Goal: Information Seeking & Learning: Learn about a topic

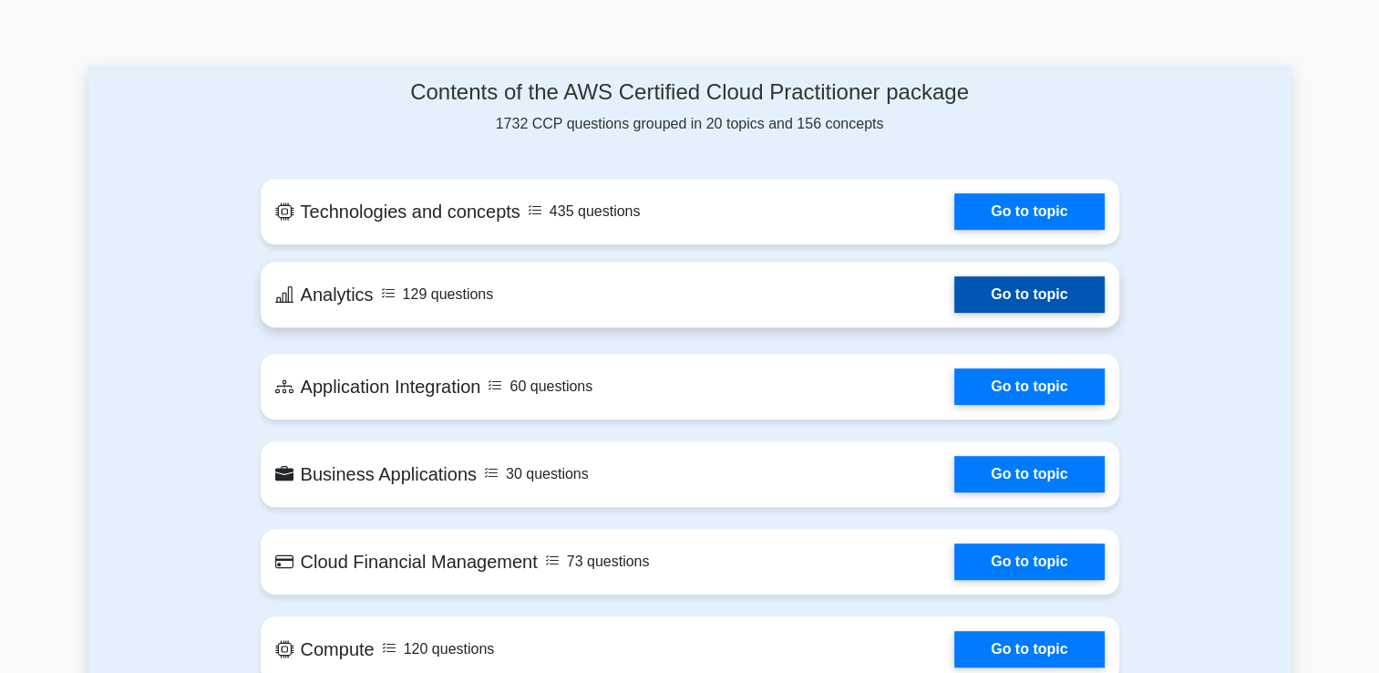
scroll to position [912, 0]
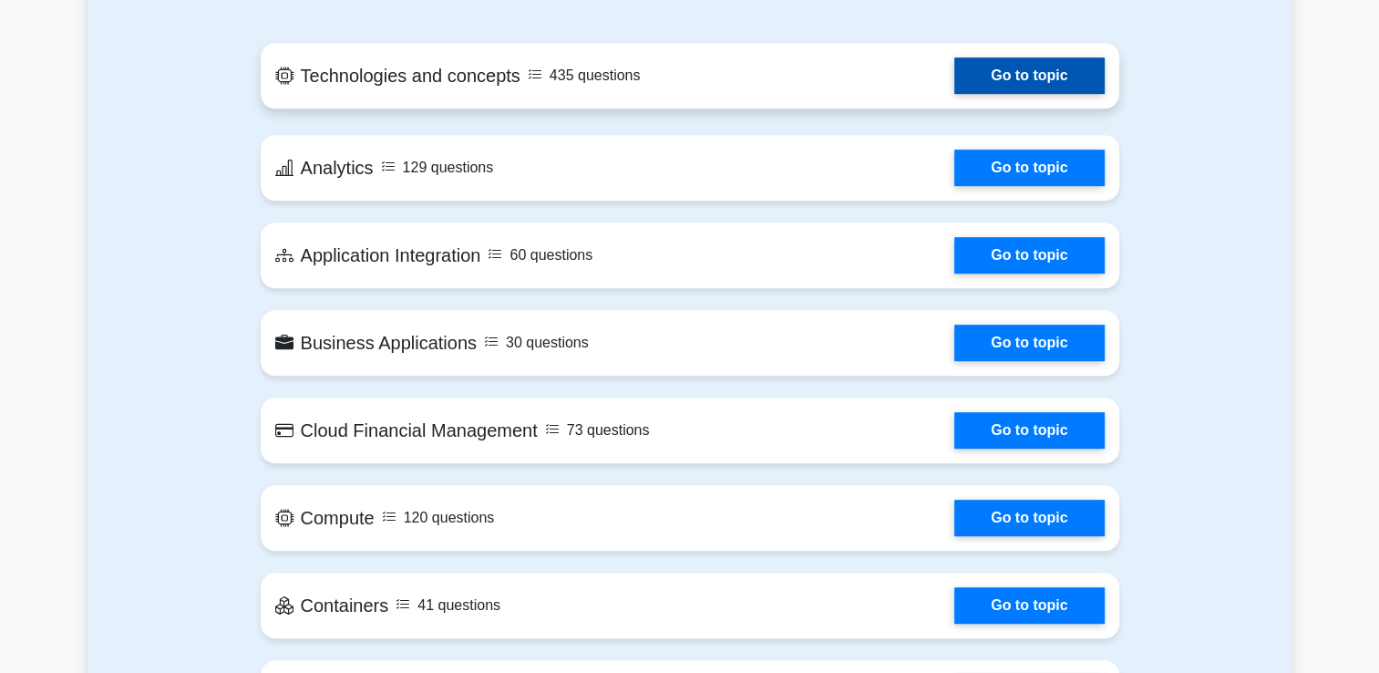
click at [954, 82] on link "Go to topic" at bounding box center [1028, 75] width 149 height 36
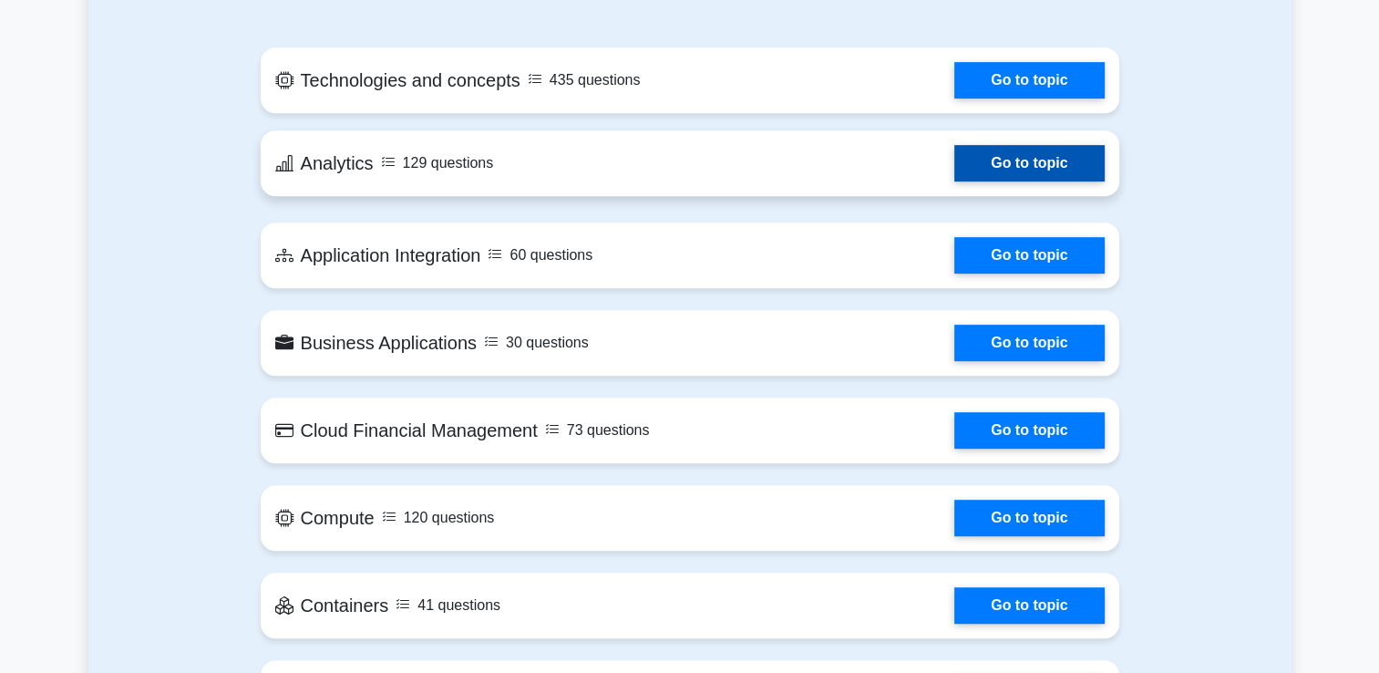
click at [954, 160] on link "Go to topic" at bounding box center [1028, 163] width 149 height 36
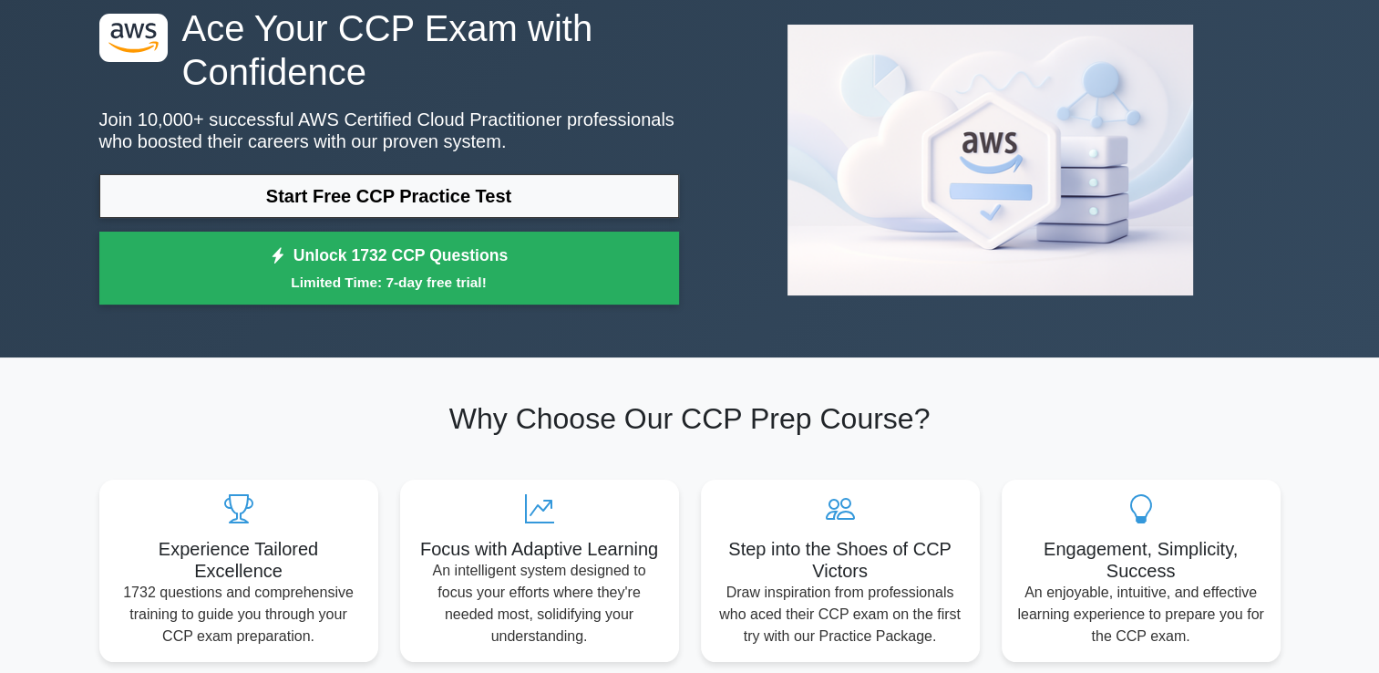
scroll to position [0, 0]
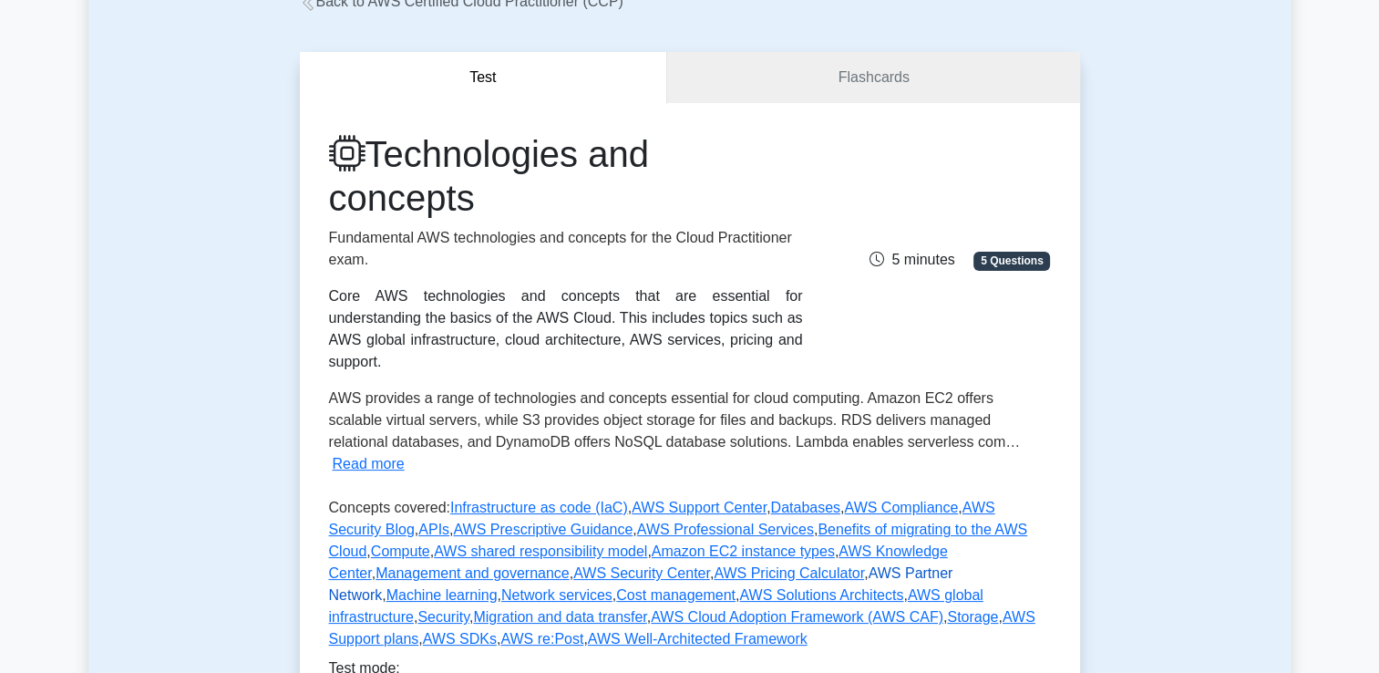
scroll to position [365, 0]
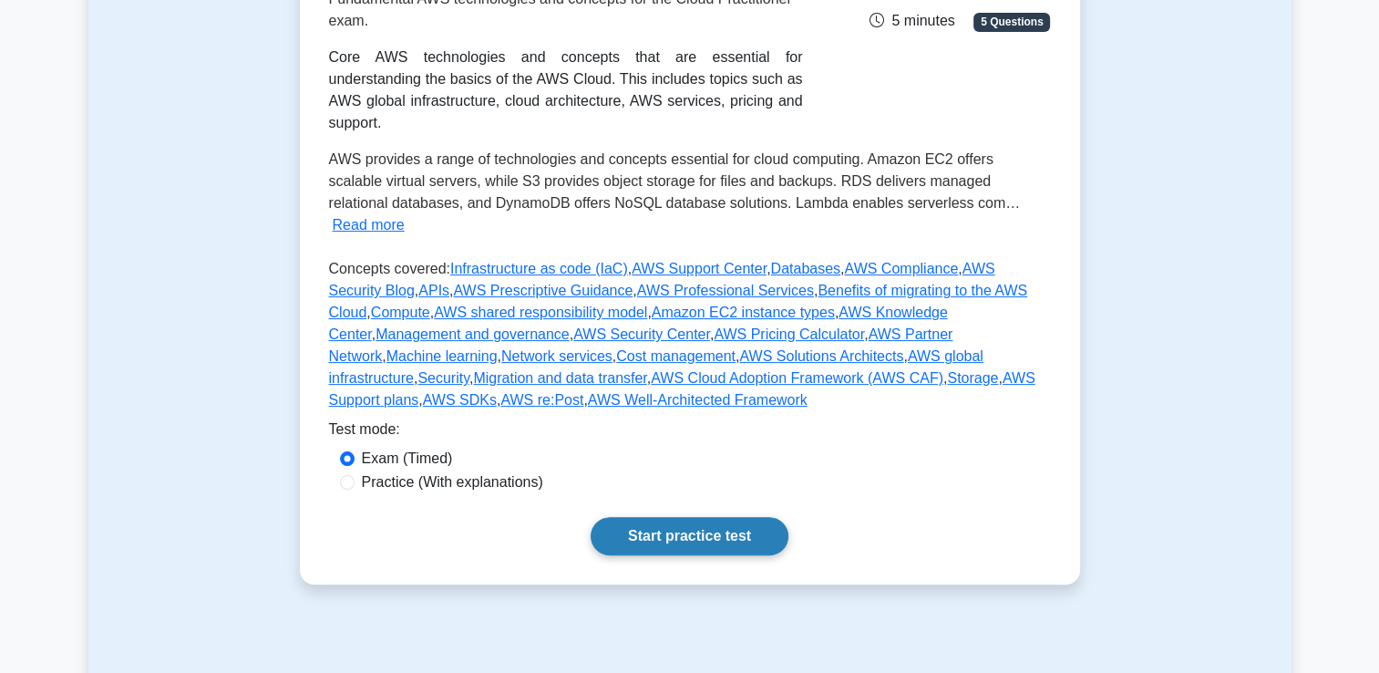
click at [660, 517] on link "Start practice test" at bounding box center [690, 536] width 198 height 38
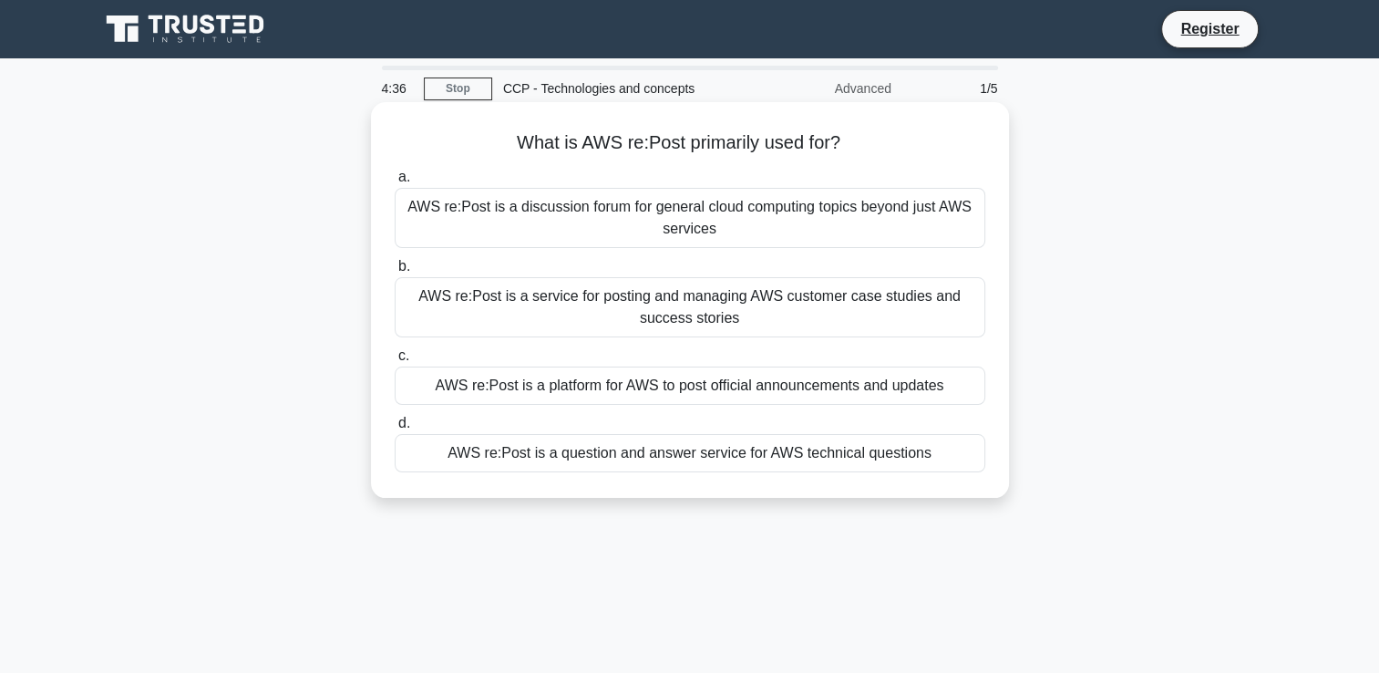
click at [611, 148] on h5 "What is AWS re:Post primarily used for? .spinner_0XTQ{transform-origin:center;a…" at bounding box center [690, 143] width 594 height 24
click at [641, 231] on div "AWS re:Post is a discussion forum for general cloud computing topics beyond jus…" at bounding box center [690, 218] width 591 height 60
click at [395, 183] on input "a. AWS re:Post is a discussion forum for general cloud computing topics beyond …" at bounding box center [395, 177] width 0 height 12
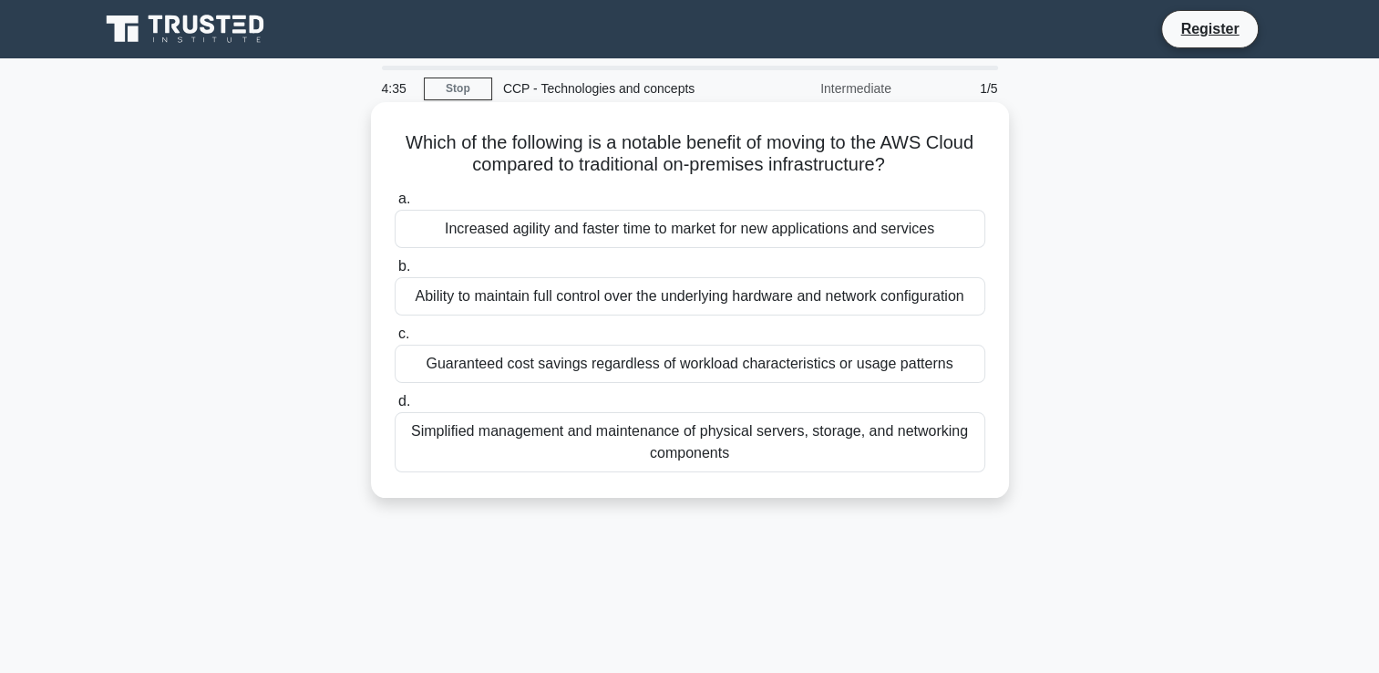
click at [646, 285] on div "Ability to maintain full control over the underlying hardware and network confi…" at bounding box center [690, 296] width 591 height 38
click at [395, 273] on input "b. Ability to maintain full control over the underlying hardware and network co…" at bounding box center [395, 267] width 0 height 12
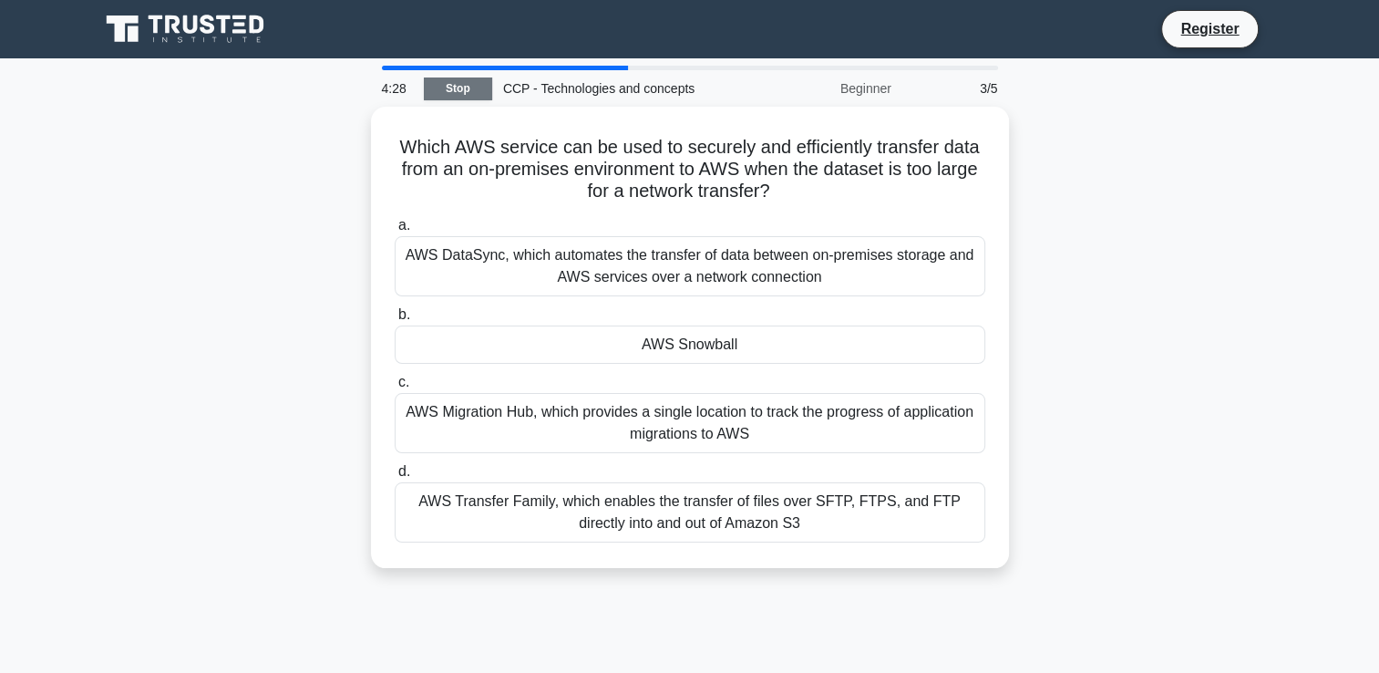
click at [470, 89] on link "Stop" at bounding box center [458, 88] width 68 height 23
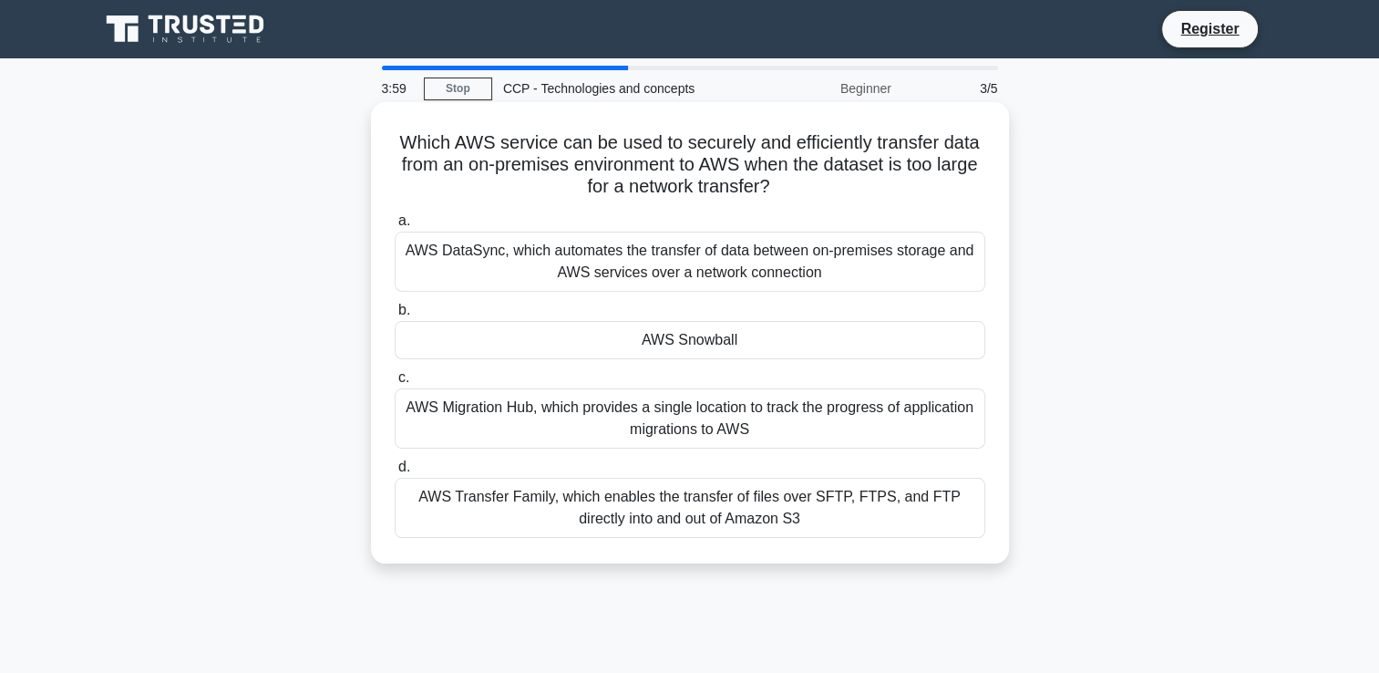
click at [714, 337] on div "AWS Snowball" at bounding box center [690, 340] width 591 height 38
click at [395, 316] on input "b. AWS Snowball" at bounding box center [395, 310] width 0 height 12
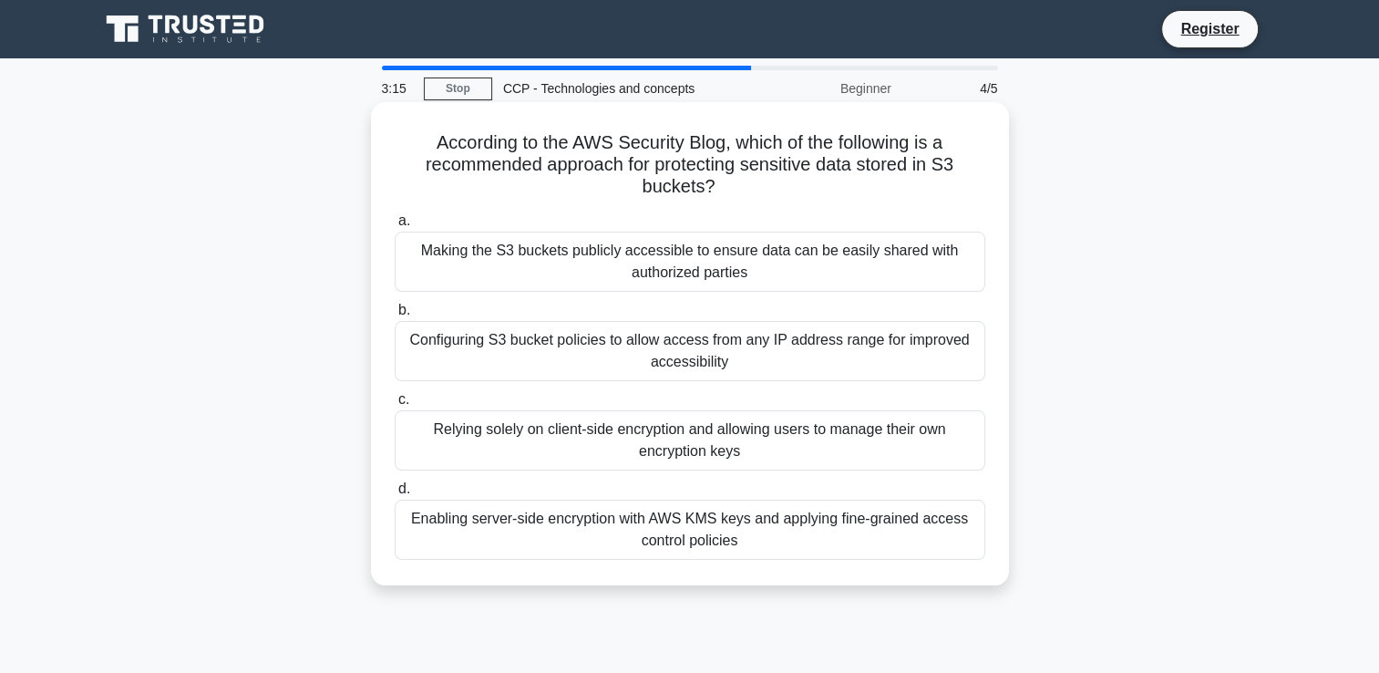
click at [556, 529] on div "Enabling server-side encryption with AWS KMS keys and applying fine-grained acc…" at bounding box center [690, 530] width 591 height 60
click at [395, 495] on input "d. Enabling server-side encryption with AWS KMS keys and applying fine-grained …" at bounding box center [395, 489] width 0 height 12
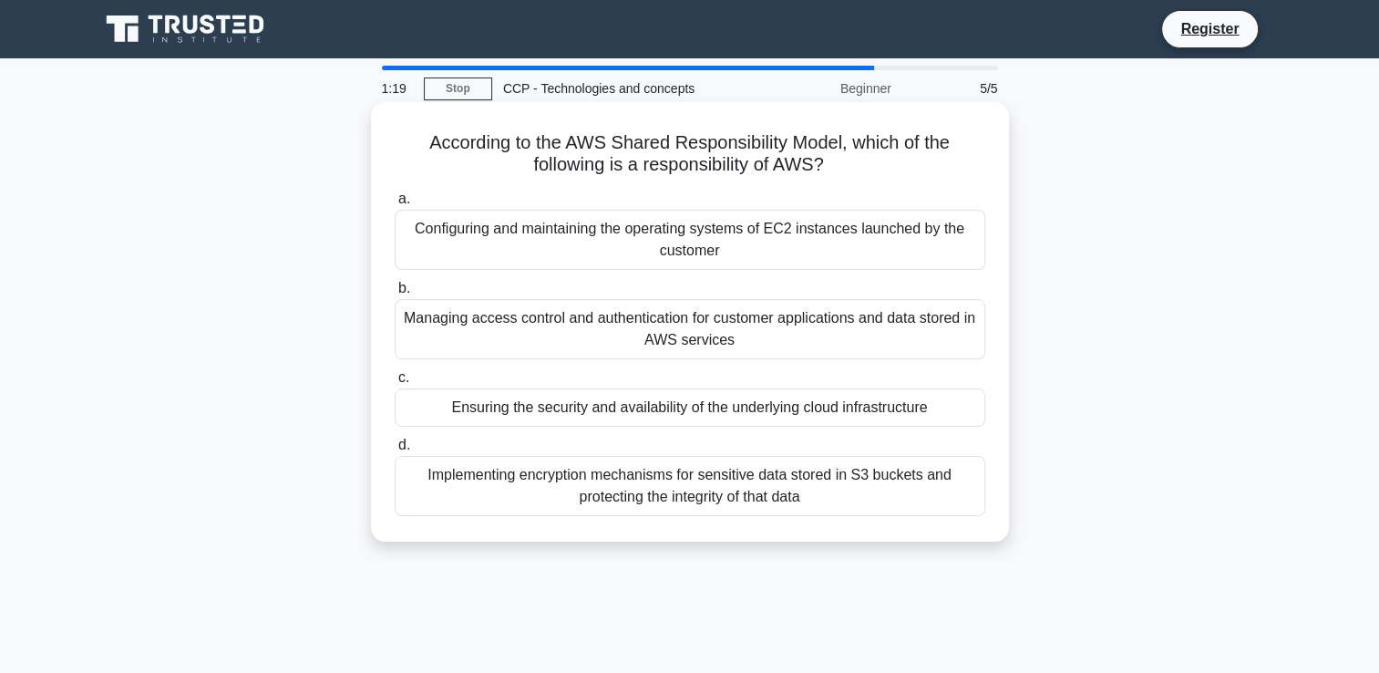
click at [576, 414] on div "Ensuring the security and availability of the underlying cloud infrastructure" at bounding box center [690, 407] width 591 height 38
click at [395, 384] on input "c. Ensuring the security and availability of the underlying cloud infrastructure" at bounding box center [395, 378] width 0 height 12
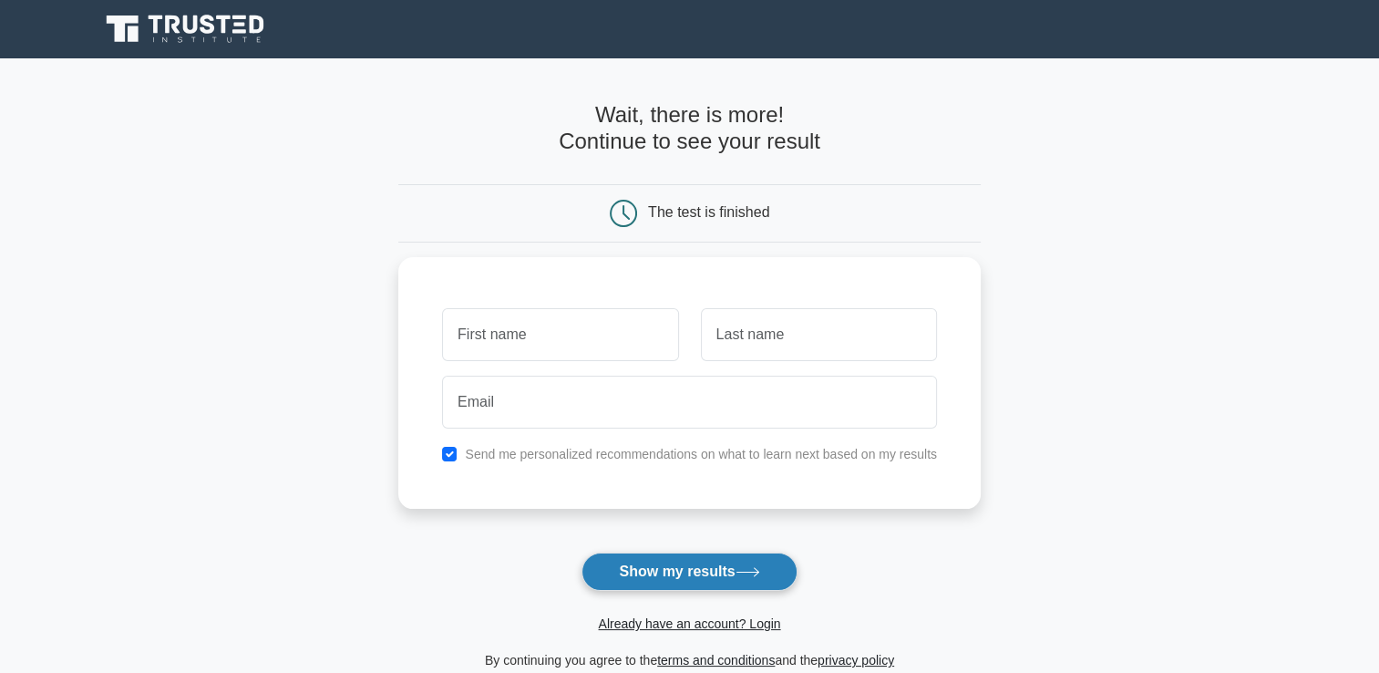
click at [669, 572] on button "Show my results" at bounding box center [689, 571] width 215 height 38
click at [661, 567] on button "Show my results" at bounding box center [689, 571] width 215 height 38
click at [658, 567] on button "Show my results" at bounding box center [689, 571] width 215 height 38
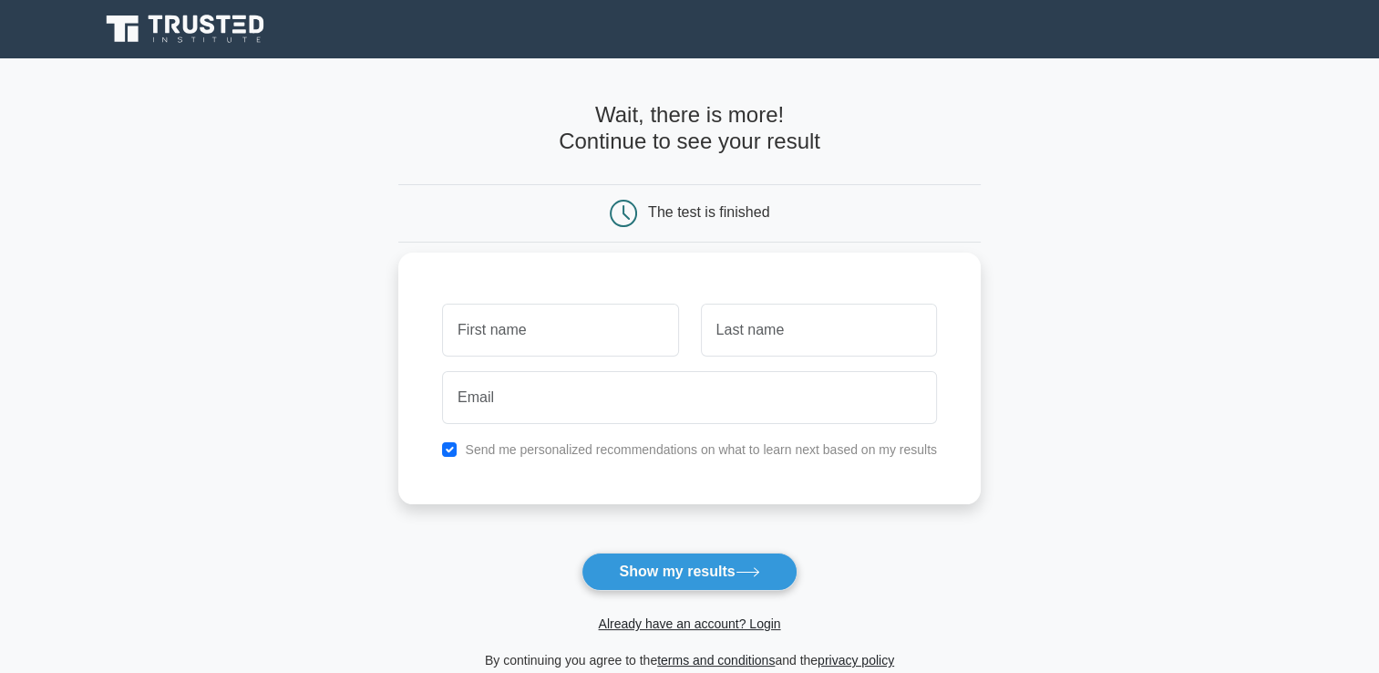
click at [564, 359] on div at bounding box center [560, 329] width 258 height 67
click at [536, 344] on input "text" at bounding box center [560, 330] width 236 height 53
click at [484, 364] on div at bounding box center [689, 397] width 517 height 67
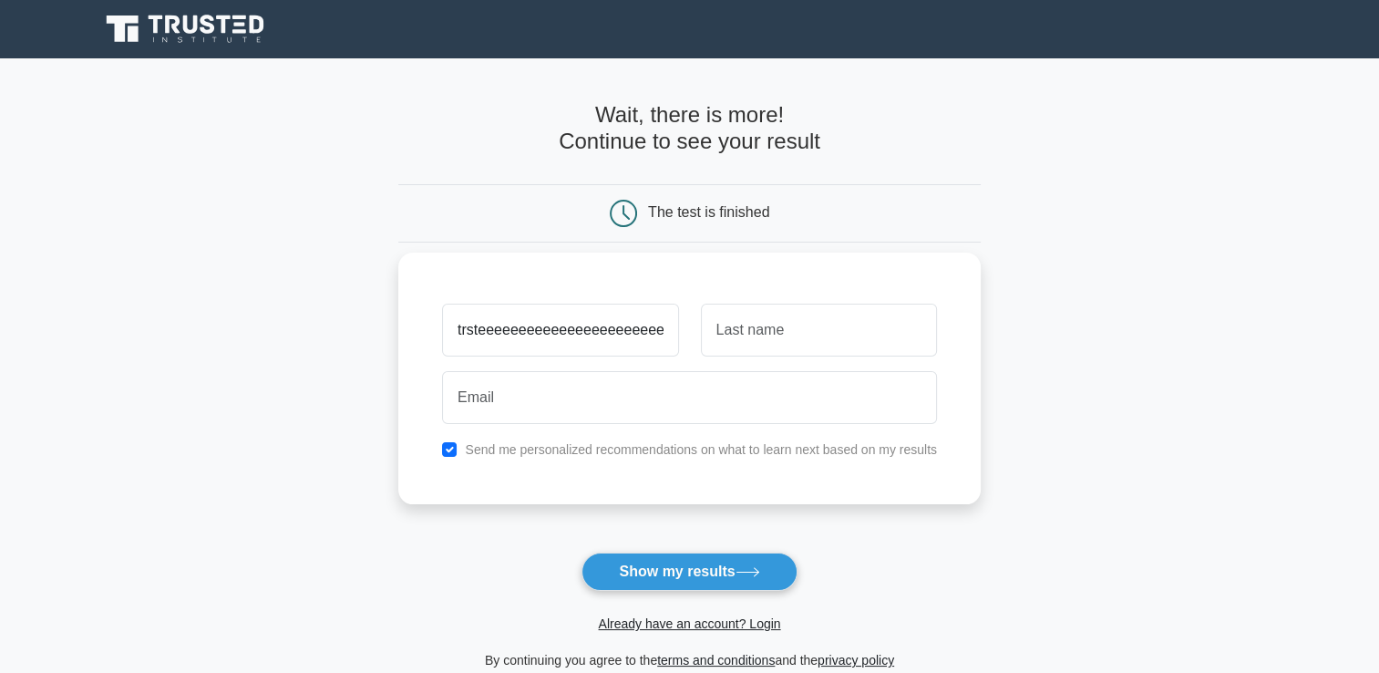
click at [484, 364] on div at bounding box center [689, 397] width 517 height 67
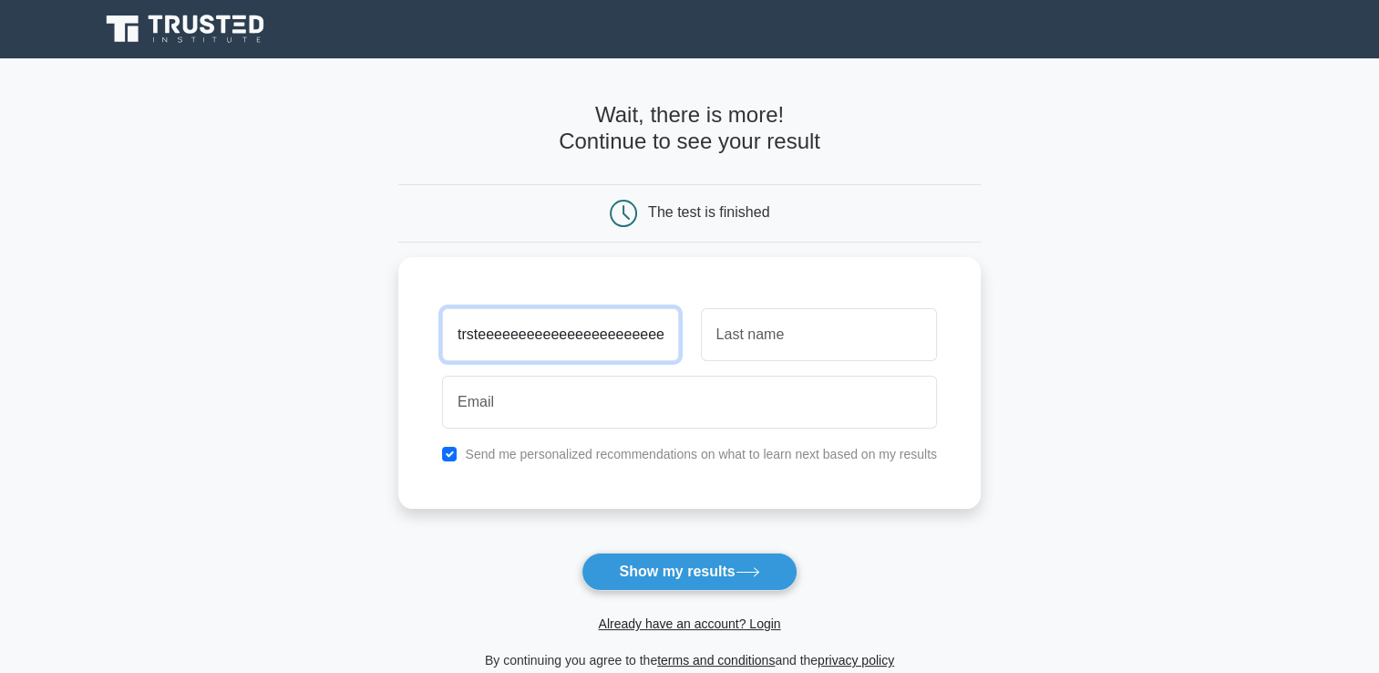
drag, startPoint x: 667, startPoint y: 331, endPoint x: 326, endPoint y: 331, distance: 340.9
click at [326, 331] on main "Wait, there is more! Continue to see your result The test is finished and the" at bounding box center [689, 386] width 1379 height 656
click at [322, 331] on main "Wait, there is more! Continue to see your result The test is finished and the" at bounding box center [689, 386] width 1379 height 656
click at [312, 340] on main "Wait, there is more! Continue to see your result The test is finished and the" at bounding box center [689, 386] width 1379 height 656
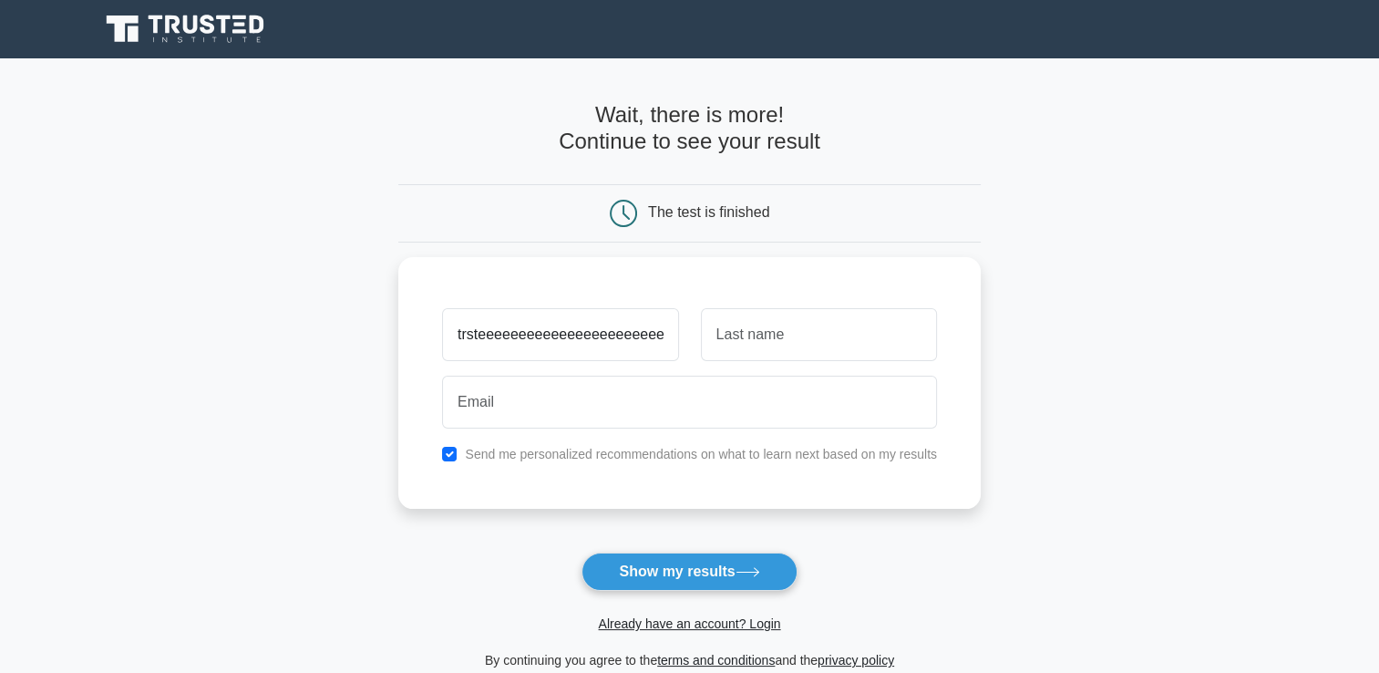
click at [312, 340] on main "Wait, there is more! Continue to see your result The test is finished and the" at bounding box center [689, 386] width 1379 height 656
drag, startPoint x: 470, startPoint y: 337, endPoint x: 832, endPoint y: 340, distance: 361.9
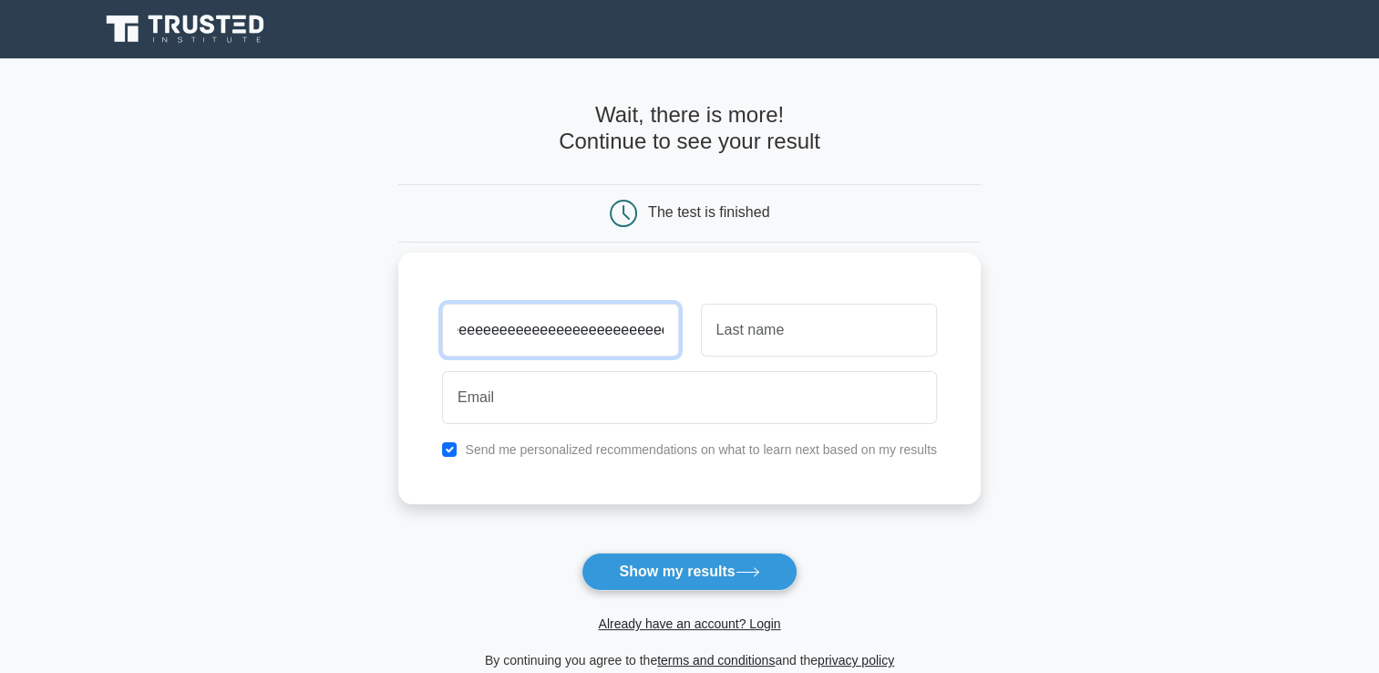
click at [832, 340] on div "trsteeeeeeeeeeeeeeeeeeeeeeeeeeeeeeeeeeeeeeeeeeeeeeeeeeeeeeeeeeeeeeeeeeee" at bounding box center [689, 329] width 517 height 67
type input "t"
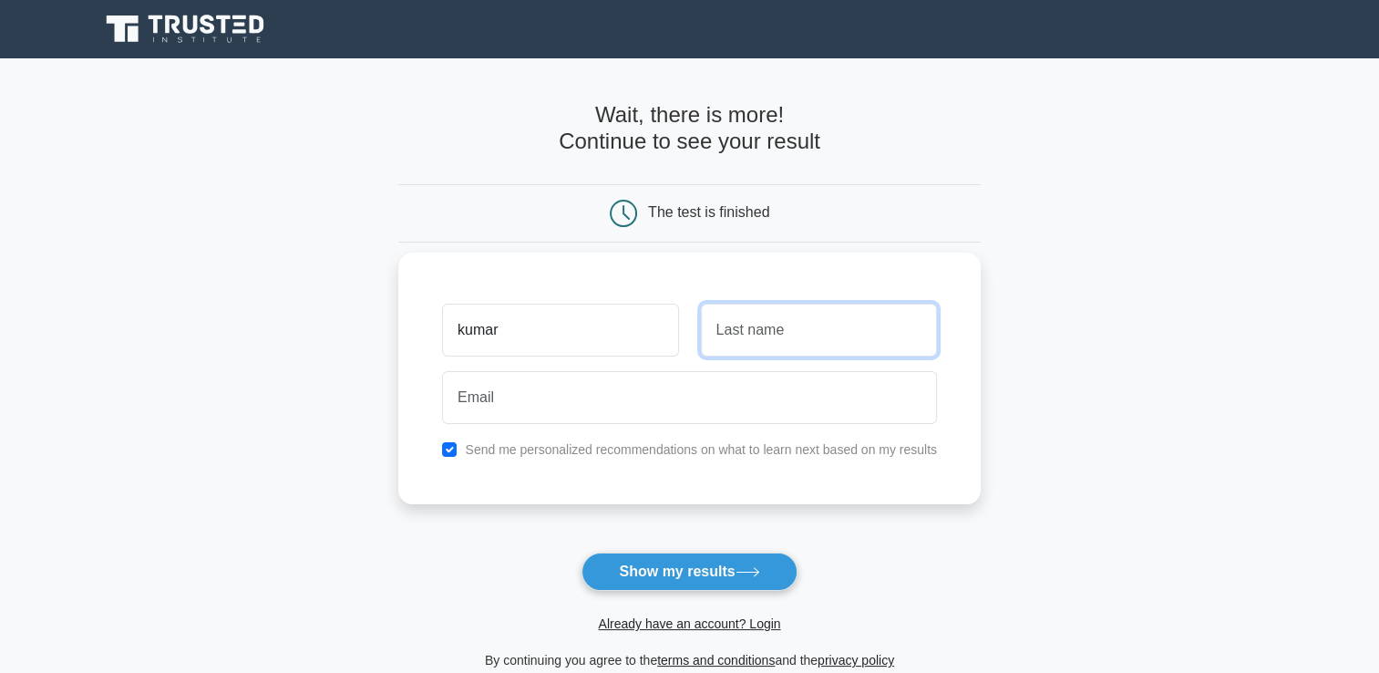
click at [774, 345] on input "text" at bounding box center [819, 330] width 236 height 53
click at [699, 365] on div at bounding box center [689, 397] width 517 height 67
click at [733, 335] on input "text" at bounding box center [819, 330] width 236 height 53
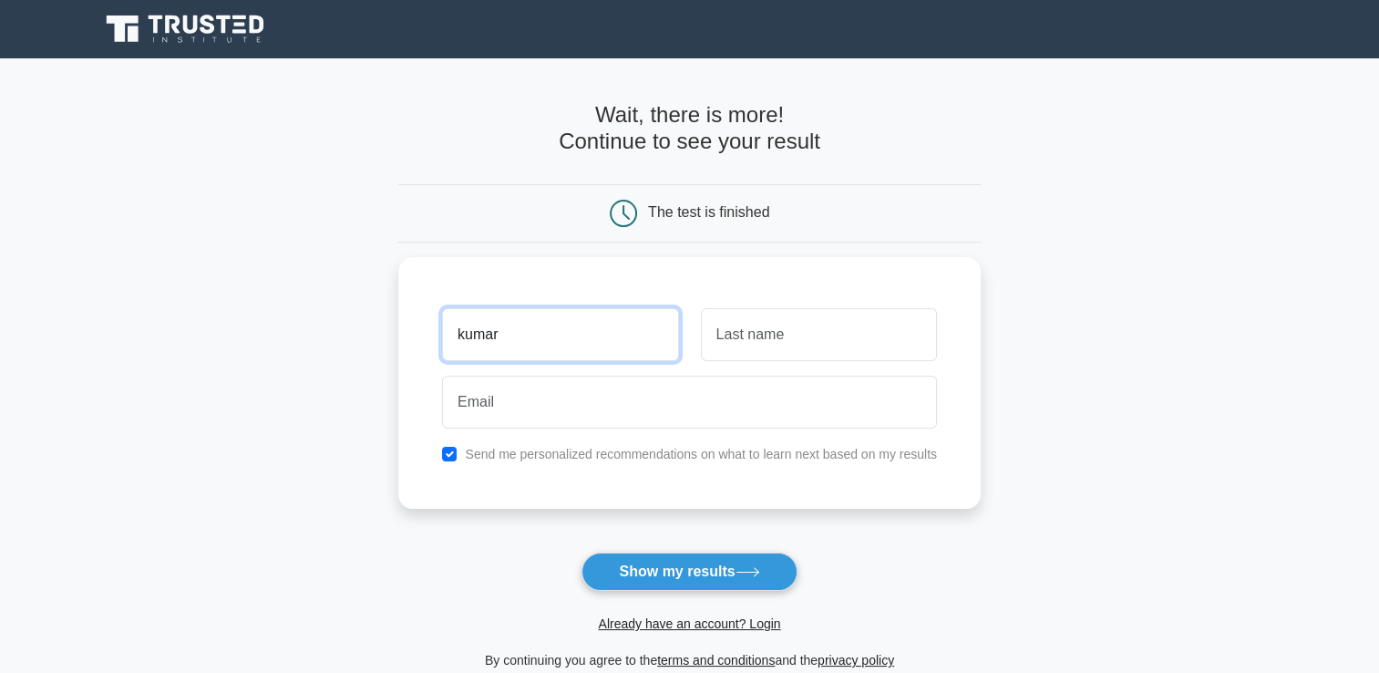
drag, startPoint x: 631, startPoint y: 334, endPoint x: 376, endPoint y: 337, distance: 255.3
click at [376, 337] on main "Wait, there is more! Continue to see your result The test is finished kumar" at bounding box center [689, 386] width 1379 height 656
type input "jack"
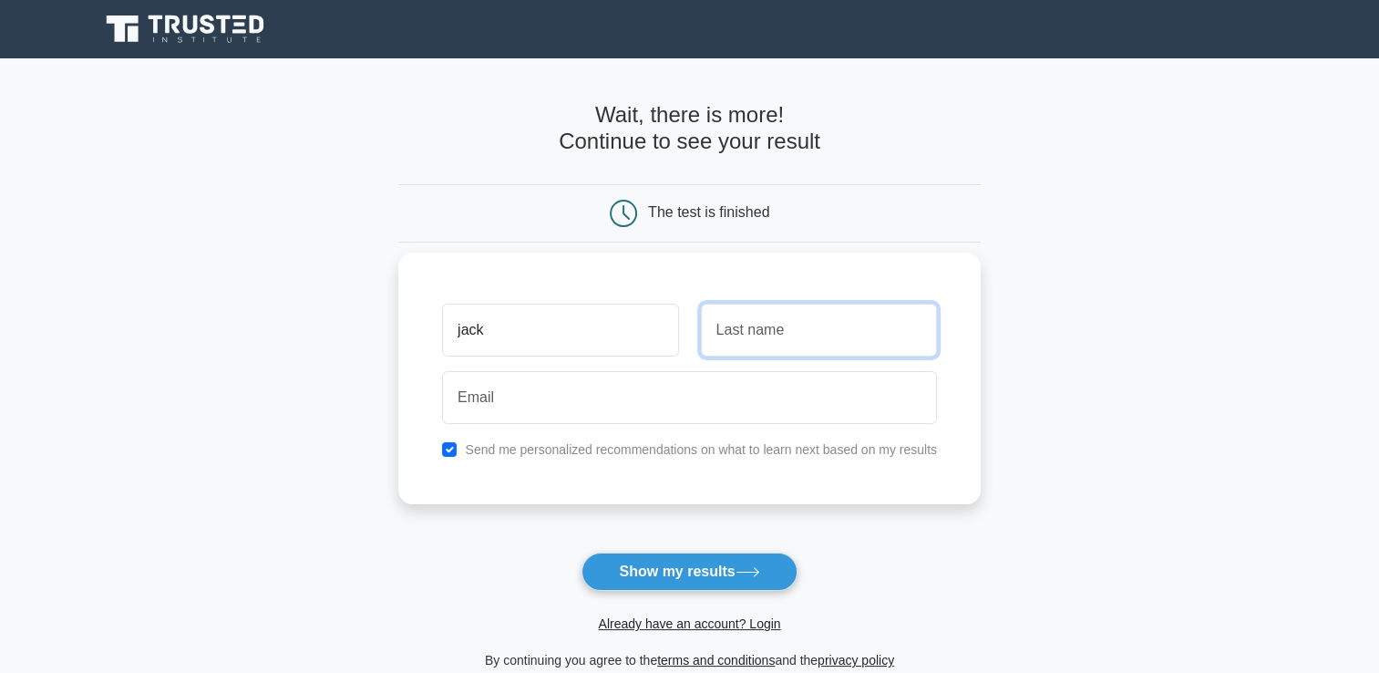
click at [768, 341] on input "text" at bounding box center [819, 330] width 236 height 53
type input "1"
click at [490, 448] on label "Send me personalized recommendations on what to learn next based on my results" at bounding box center [701, 449] width 472 height 15
click at [449, 453] on input "checkbox" at bounding box center [449, 449] width 15 height 15
checkbox input "false"
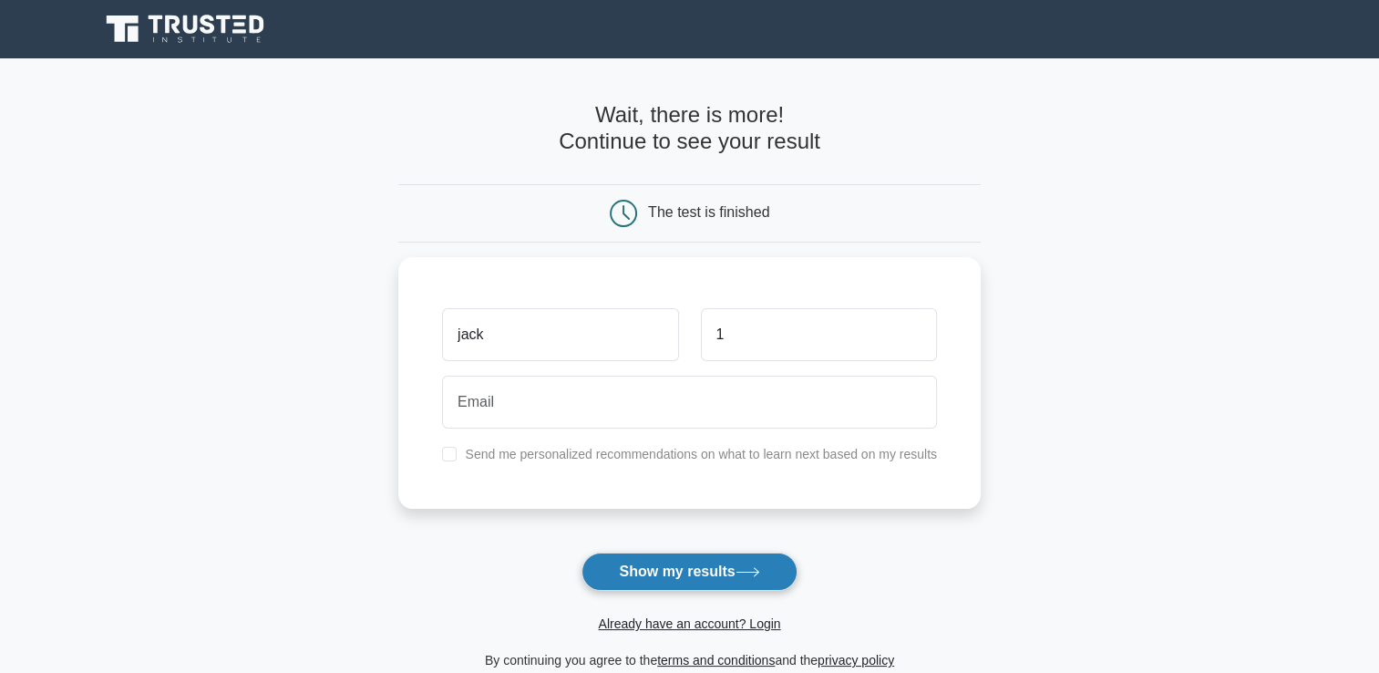
click at [711, 568] on button "Show my results" at bounding box center [689, 571] width 215 height 38
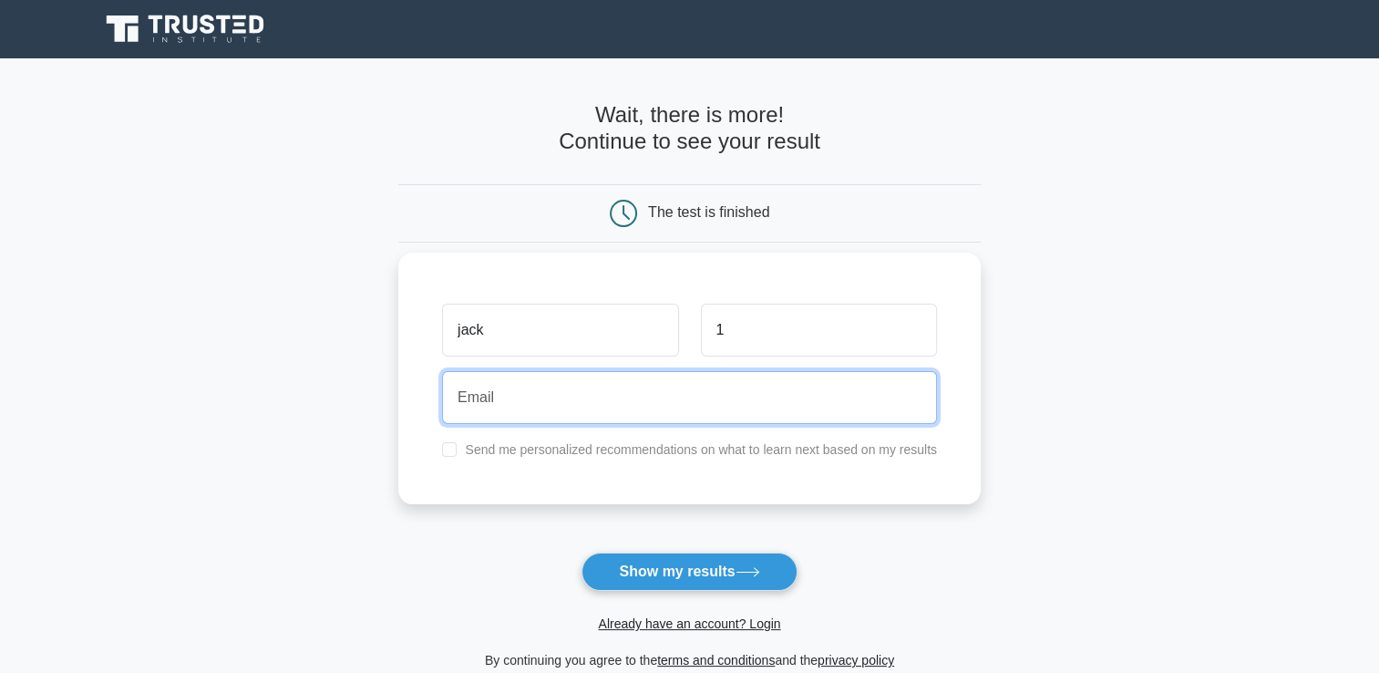
click at [526, 387] on input "email" at bounding box center [689, 397] width 495 height 53
type input "sk_demo1@genesys.com"
drag, startPoint x: 666, startPoint y: 415, endPoint x: 427, endPoint y: 409, distance: 239.8
click at [427, 409] on div "jack 1 sk_demo1@genesys.com Send me personalized recommendations on what to lea…" at bounding box center [689, 379] width 582 height 252
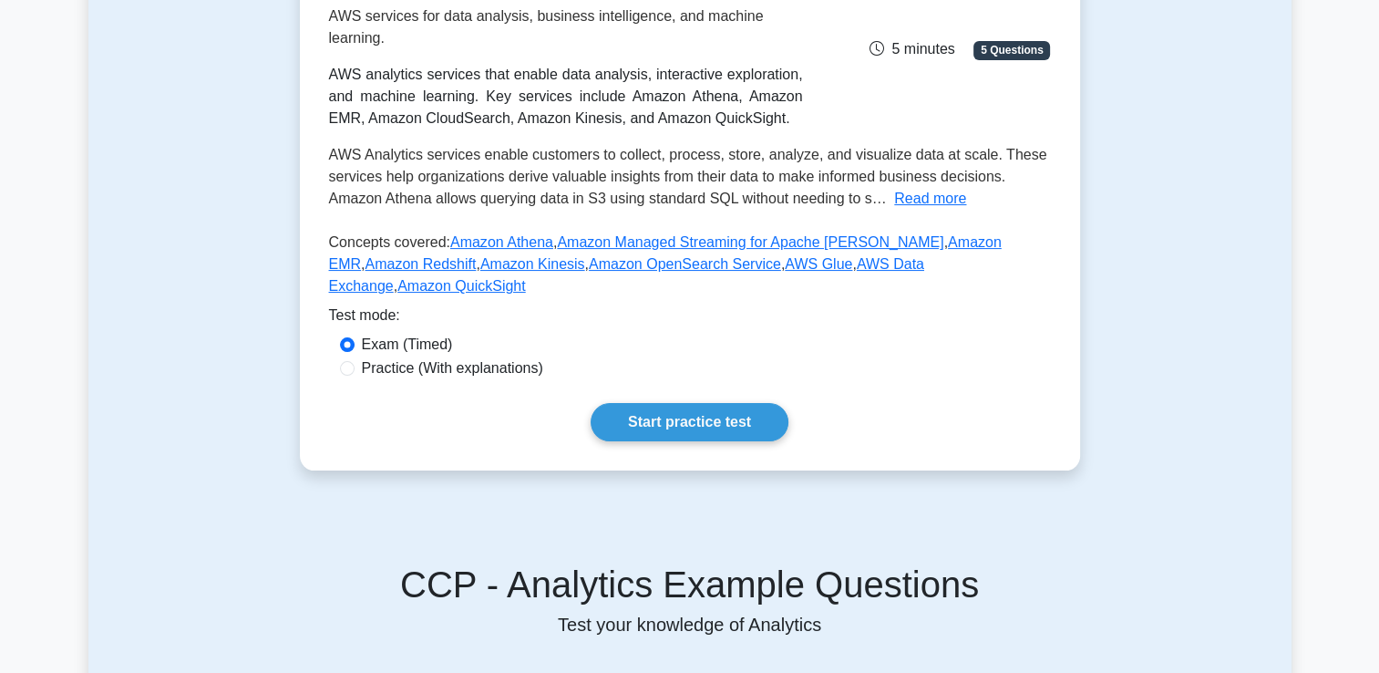
scroll to position [273, 0]
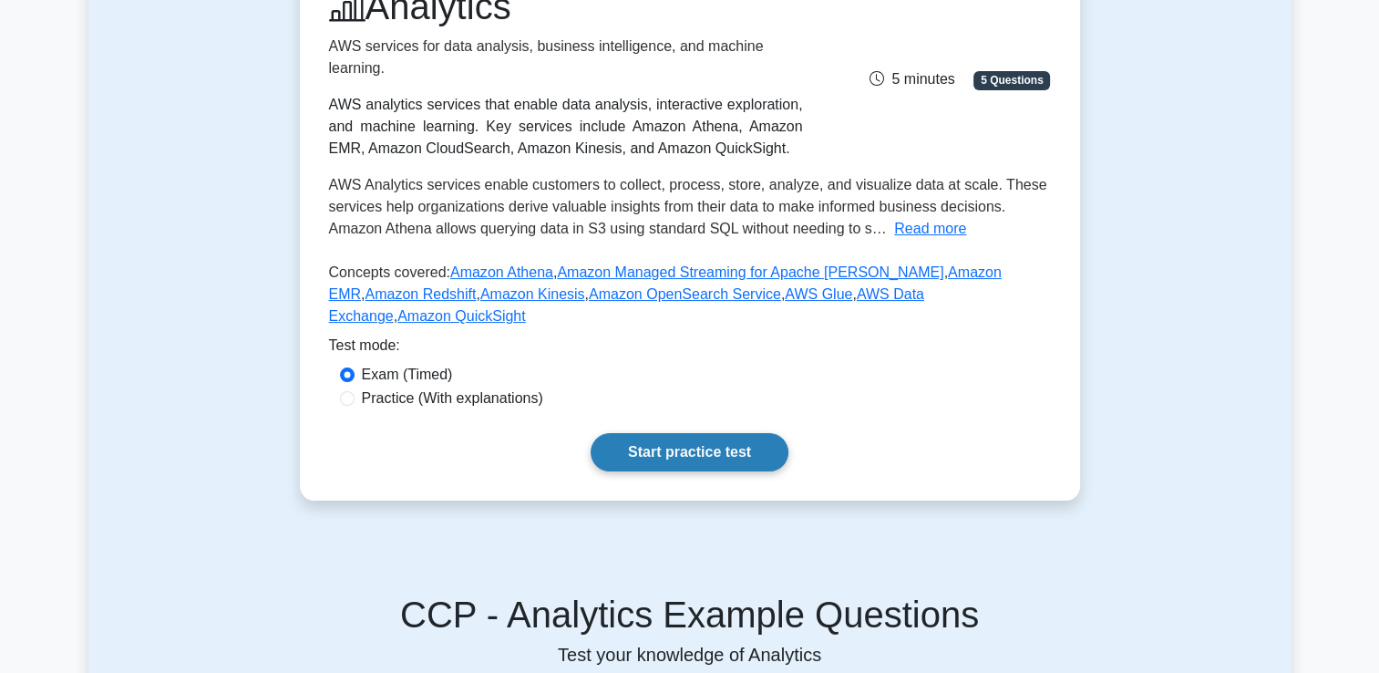
click at [716, 433] on link "Start practice test" at bounding box center [690, 452] width 198 height 38
